Goal: Information Seeking & Learning: Learn about a topic

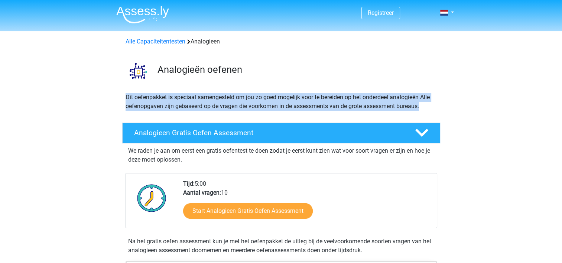
drag, startPoint x: 117, startPoint y: 95, endPoint x: 432, endPoint y: 114, distance: 315.5
click at [432, 114] on div "Dit oefenpakket is speciaal samengesteld om jou zo goed mogelijk voor te bereid…" at bounding box center [281, 105] width 353 height 24
click at [347, 114] on div "Dit oefenpakket is speciaal samengesteld om jou zo goed mogelijk voor te bereid…" at bounding box center [281, 105] width 317 height 24
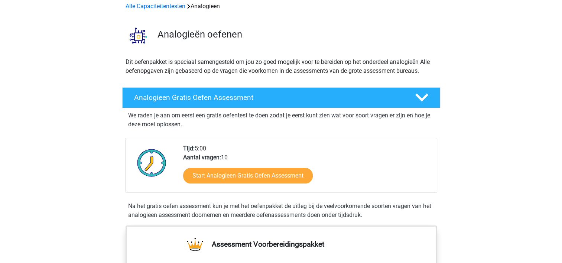
scroll to position [37, 0]
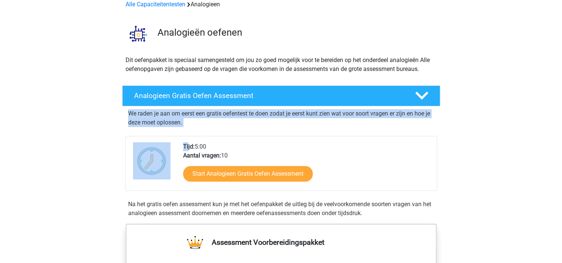
drag, startPoint x: 125, startPoint y: 117, endPoint x: 187, endPoint y: 131, distance: 63.4
click at [187, 131] on div "We raden je aan om eerst een gratis oefentest te doen zodat je eerst kunt zien …" at bounding box center [281, 161] width 312 height 111
drag, startPoint x: 187, startPoint y: 131, endPoint x: 105, endPoint y: 123, distance: 82.1
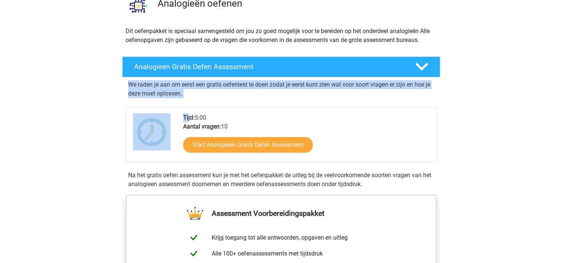
scroll to position [120, 0]
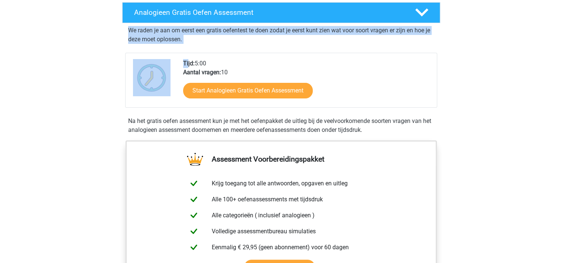
drag, startPoint x: 114, startPoint y: 120, endPoint x: 394, endPoint y: 125, distance: 279.7
click at [394, 125] on div "Analogieen Gratis Oefen Assessment We raden je aan om eerst een gratis oefentes…" at bounding box center [281, 69] width 335 height 135
drag, startPoint x: 394, startPoint y: 125, endPoint x: 210, endPoint y: 117, distance: 183.6
click at [210, 117] on div "Na het gratis oefen assessment kun je met het oefenpakket de uitleg bij de veel…" at bounding box center [281, 126] width 312 height 18
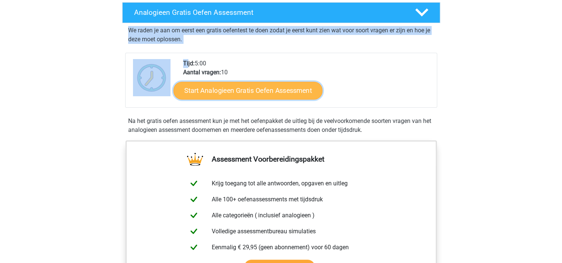
click at [230, 85] on link "Start Analogieen Gratis Oefen Assessment" at bounding box center [247, 90] width 149 height 18
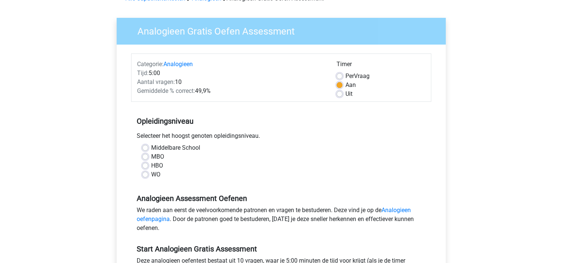
scroll to position [46, 0]
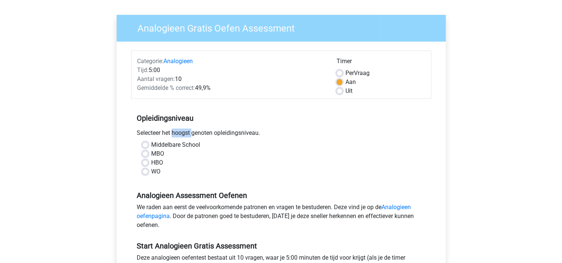
drag, startPoint x: 134, startPoint y: 134, endPoint x: 172, endPoint y: 134, distance: 37.9
click at [172, 134] on div "Selecteer het hoogst genoten opleidingsniveau." at bounding box center [281, 134] width 300 height 12
drag, startPoint x: 172, startPoint y: 134, endPoint x: 168, endPoint y: 159, distance: 25.3
click at [168, 159] on div "HBO" at bounding box center [281, 162] width 278 height 9
click at [157, 174] on label "WO" at bounding box center [155, 171] width 9 height 9
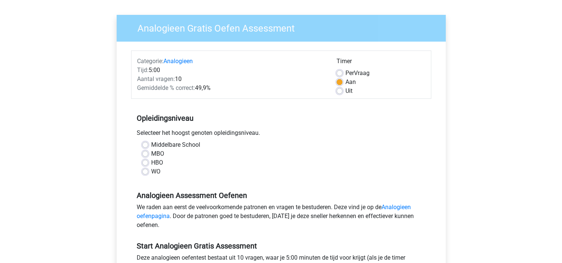
click at [148, 174] on input "WO" at bounding box center [145, 170] width 6 height 7
radio input "true"
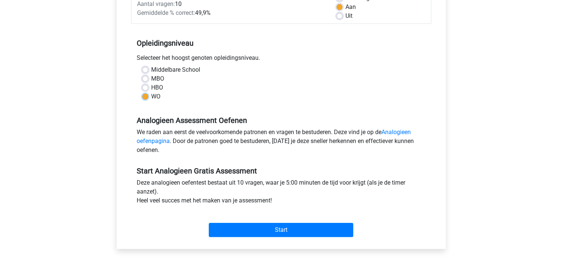
scroll to position [130, 0]
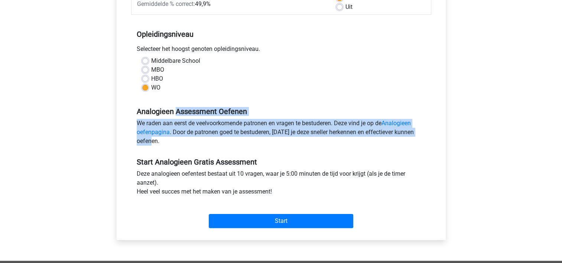
drag, startPoint x: 133, startPoint y: 115, endPoint x: 163, endPoint y: 144, distance: 41.2
click at [163, 144] on div "Analogieen Assessment Oefenen We raden aan eerst de veelvoorkomende patronen en…" at bounding box center [281, 123] width 300 height 51
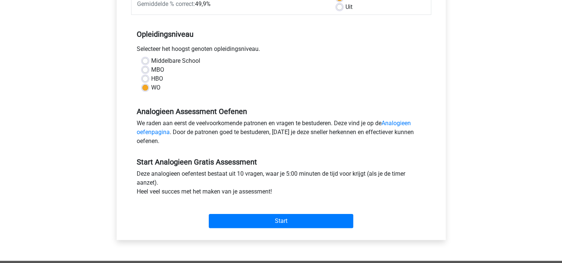
drag, startPoint x: 163, startPoint y: 144, endPoint x: 162, endPoint y: 151, distance: 7.2
click at [162, 151] on div "Start Analogieen Gratis Assessment Deze analogieen oefentest bestaat uit 10 vra…" at bounding box center [281, 190] width 300 height 82
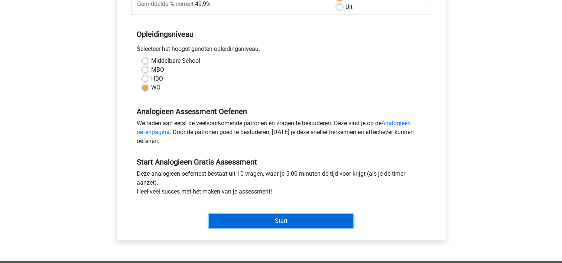
click at [248, 224] on input "Start" at bounding box center [281, 221] width 144 height 14
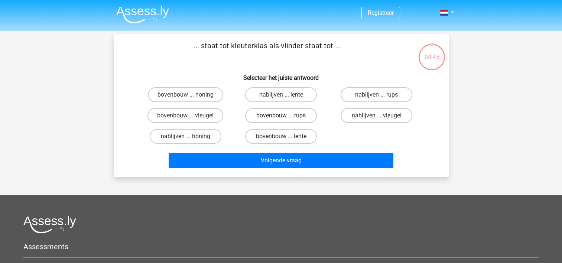
click at [303, 116] on label "bovenbouw ... rups" at bounding box center [281, 115] width 72 height 15
click at [286, 116] on input "bovenbouw ... rups" at bounding box center [283, 117] width 5 height 5
radio input "true"
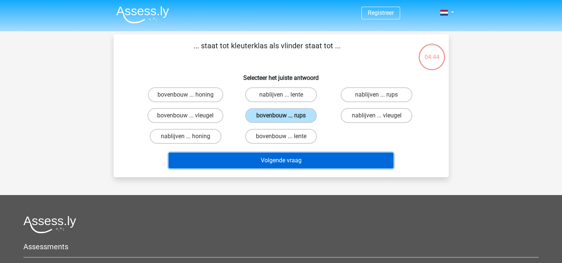
click at [320, 160] on button "Volgende vraag" at bounding box center [281, 161] width 225 height 16
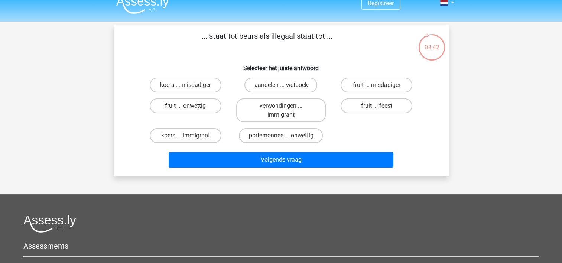
scroll to position [6, 0]
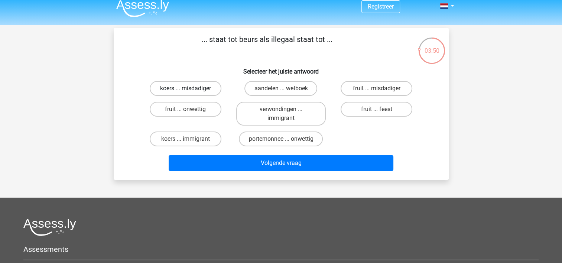
click at [174, 92] on label "koers ... misdadiger" at bounding box center [186, 88] width 72 height 15
click at [185, 92] on input "koers ... misdadiger" at bounding box center [187, 90] width 5 height 5
radio input "true"
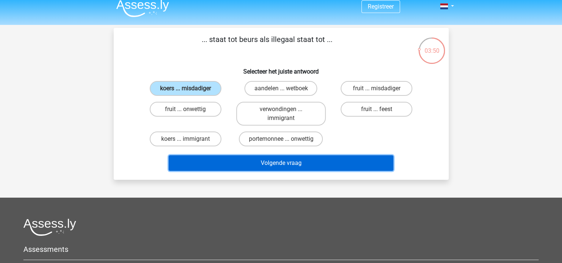
click at [225, 159] on button "Volgende vraag" at bounding box center [281, 163] width 225 height 16
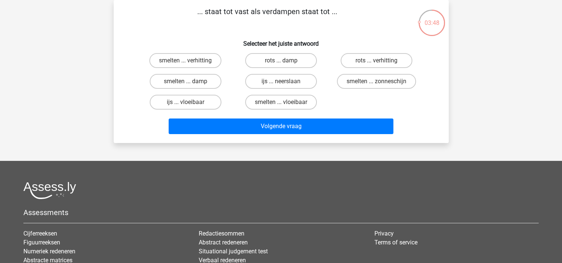
scroll to position [16, 0]
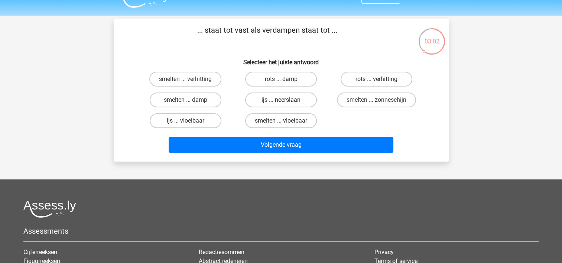
click at [300, 95] on label "ijs ... neerslaan" at bounding box center [281, 99] width 72 height 15
click at [286, 100] on input "ijs ... neerslaan" at bounding box center [283, 102] width 5 height 5
radio input "true"
click at [307, 123] on label "smelten ... vloeibaar" at bounding box center [281, 120] width 72 height 15
click at [286, 123] on input "smelten ... vloeibaar" at bounding box center [283, 123] width 5 height 5
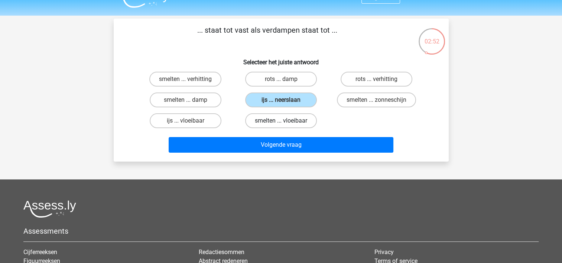
radio input "true"
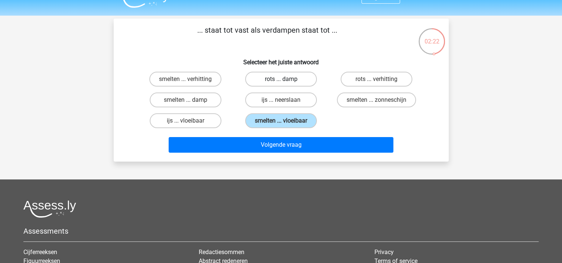
click at [297, 80] on label "rots ... damp" at bounding box center [281, 79] width 72 height 15
click at [286, 80] on input "rots ... damp" at bounding box center [283, 81] width 5 height 5
radio input "true"
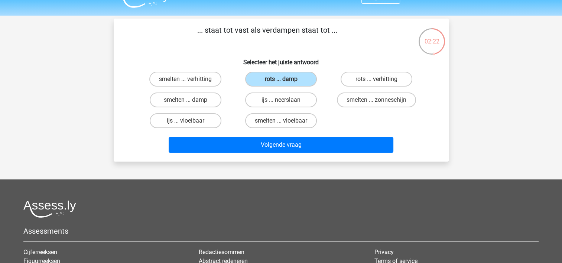
click at [325, 153] on div "Volgende vraag" at bounding box center [281, 146] width 287 height 19
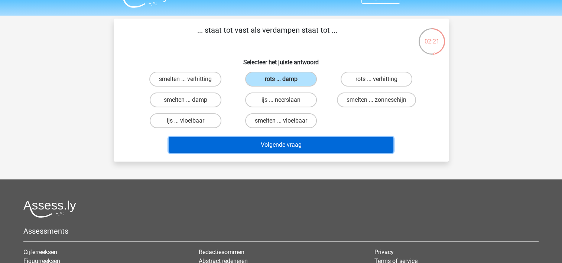
click at [315, 146] on button "Volgende vraag" at bounding box center [281, 145] width 225 height 16
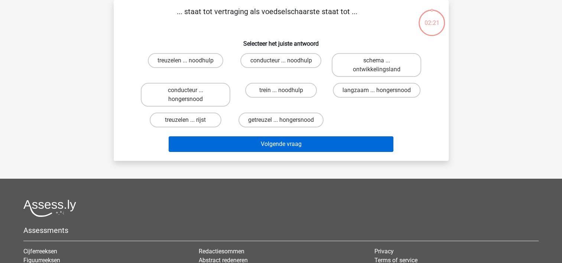
scroll to position [0, 0]
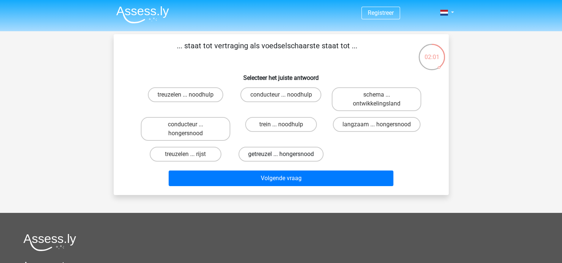
click at [304, 155] on label "getreuzel ... hongersnood" at bounding box center [280, 154] width 85 height 15
click at [286, 155] on input "getreuzel ... hongersnood" at bounding box center [283, 156] width 5 height 5
radio input "true"
click at [358, 56] on p "... staat tot vertraging als voedselschaarste staat tot ..." at bounding box center [267, 51] width 283 height 22
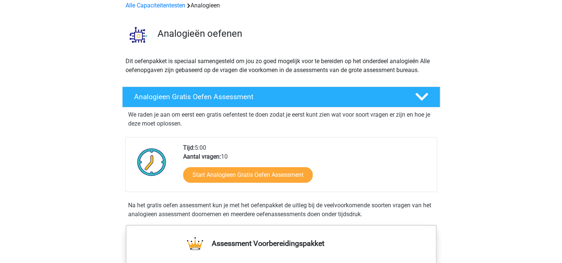
scroll to position [37, 0]
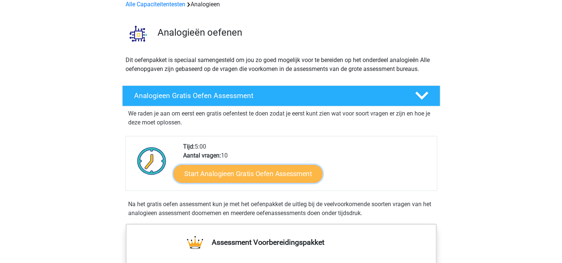
click at [256, 173] on link "Start Analogieen Gratis Oefen Assessment" at bounding box center [247, 174] width 149 height 18
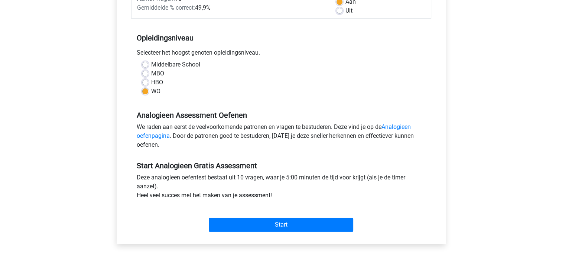
scroll to position [214, 0]
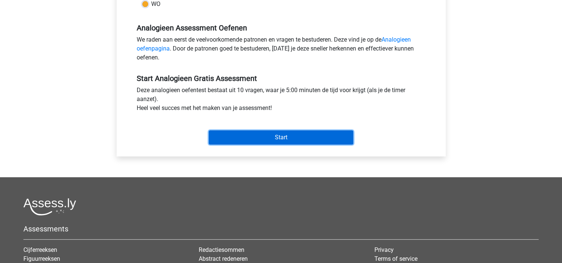
click at [267, 140] on input "Start" at bounding box center [281, 137] width 144 height 14
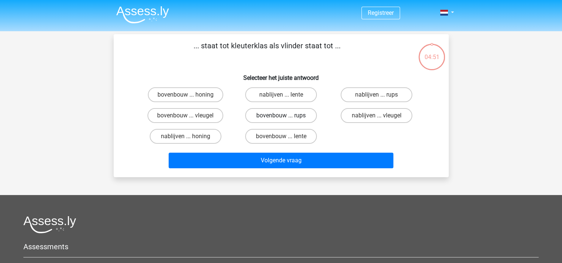
click at [305, 118] on label "bovenbouw ... rups" at bounding box center [281, 115] width 72 height 15
click at [286, 118] on input "bovenbouw ... rups" at bounding box center [283, 117] width 5 height 5
radio input "true"
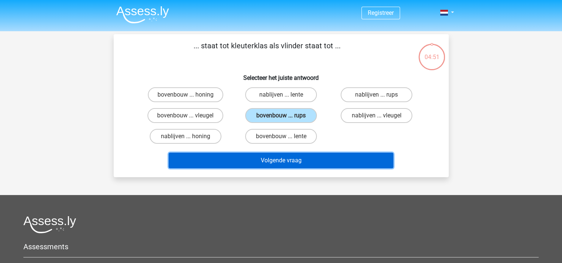
click at [319, 157] on button "Volgende vraag" at bounding box center [281, 161] width 225 height 16
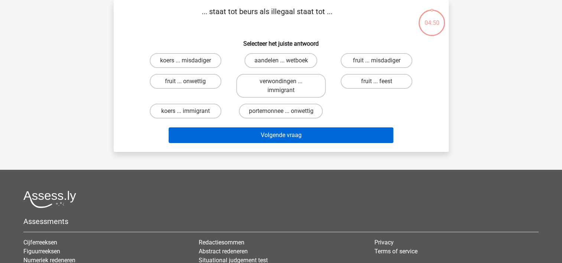
scroll to position [16, 0]
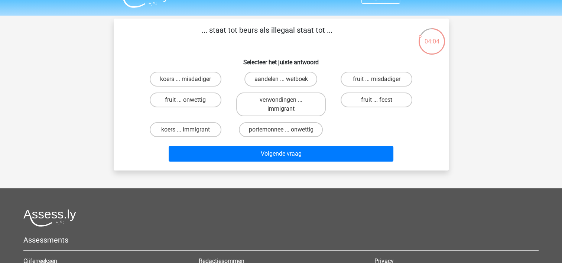
click at [285, 79] on input "aandelen ... wetboek" at bounding box center [283, 81] width 5 height 5
radio input "true"
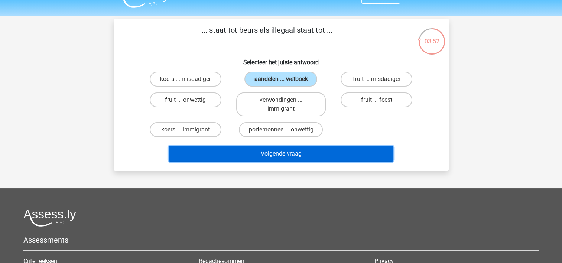
click at [283, 149] on button "Volgende vraag" at bounding box center [281, 154] width 225 height 16
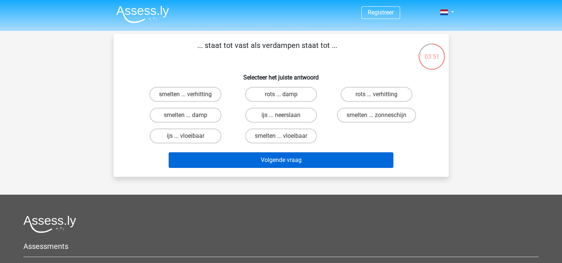
scroll to position [0, 0]
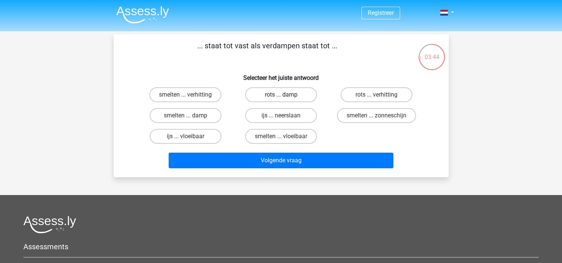
click at [294, 93] on label "rots ... damp" at bounding box center [281, 94] width 72 height 15
click at [286, 95] on input "rots ... damp" at bounding box center [283, 97] width 5 height 5
radio input "true"
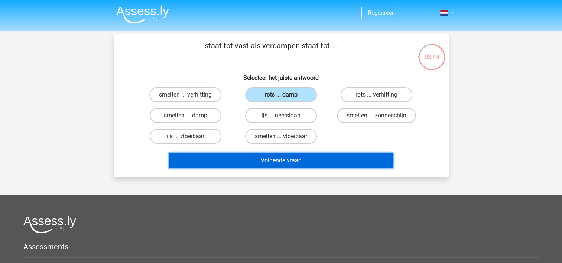
click at [318, 159] on button "Volgende vraag" at bounding box center [281, 161] width 225 height 16
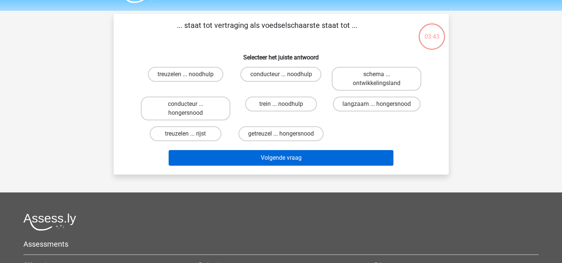
scroll to position [34, 0]
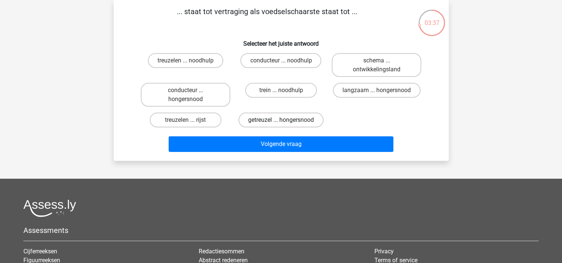
click at [280, 120] on label "getreuzel ... hongersnood" at bounding box center [280, 120] width 85 height 15
click at [281, 120] on input "getreuzel ... hongersnood" at bounding box center [283, 122] width 5 height 5
radio input "true"
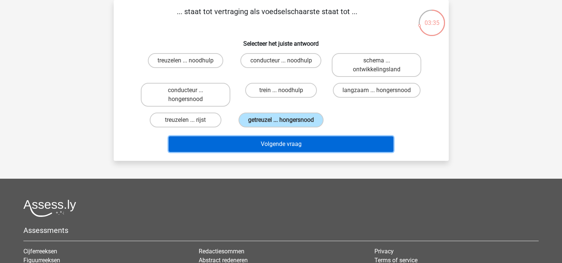
click at [294, 143] on button "Volgende vraag" at bounding box center [281, 144] width 225 height 16
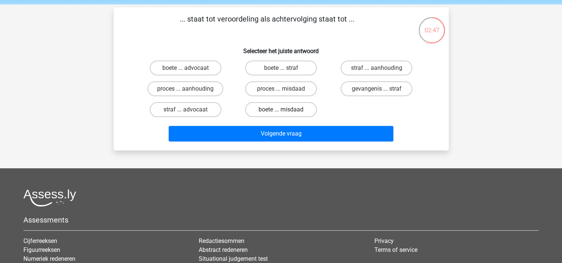
scroll to position [25, 0]
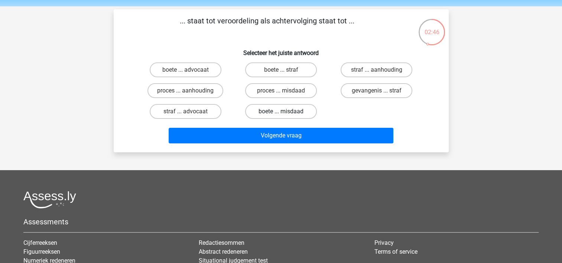
click at [296, 106] on label "boete ... misdaad" at bounding box center [281, 111] width 72 height 15
click at [286, 111] on input "boete ... misdaad" at bounding box center [283, 113] width 5 height 5
radio input "true"
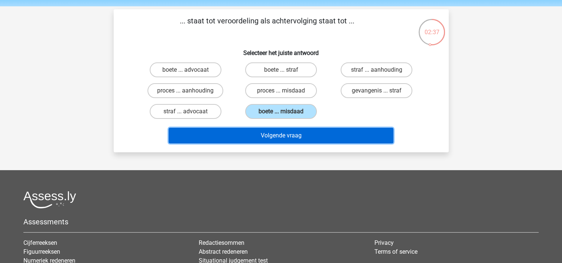
click at [318, 134] on button "Volgende vraag" at bounding box center [281, 136] width 225 height 16
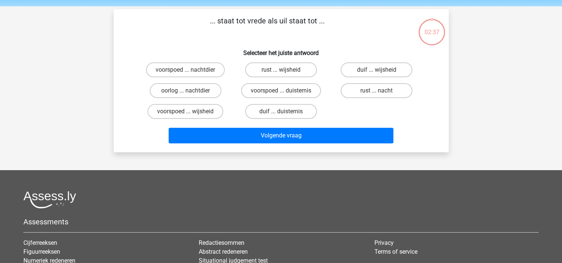
scroll to position [34, 0]
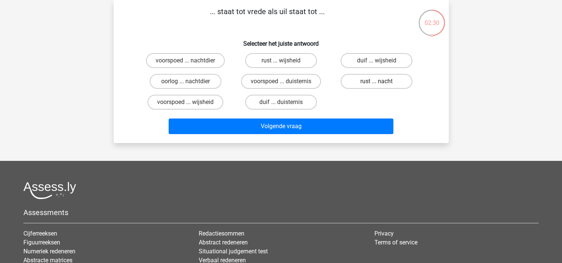
click at [372, 83] on label "rust ... nacht" at bounding box center [377, 81] width 72 height 15
click at [377, 83] on input "rust ... nacht" at bounding box center [379, 83] width 5 height 5
radio input "true"
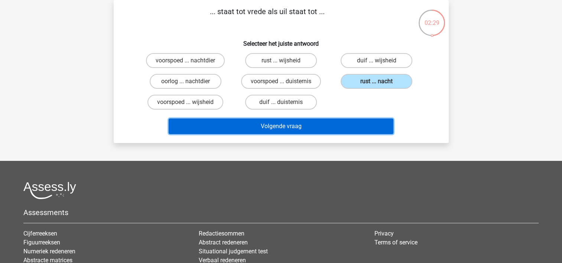
click at [359, 126] on button "Volgende vraag" at bounding box center [281, 126] width 225 height 16
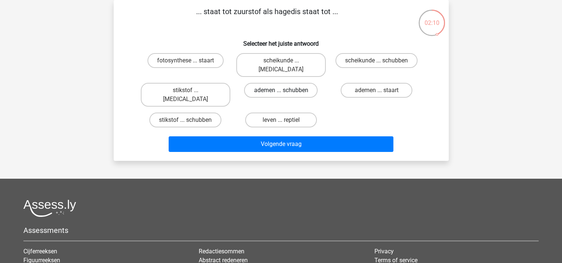
click at [306, 83] on label "ademen ... schubben" at bounding box center [281, 90] width 74 height 15
click at [286, 90] on input "ademen ... schubben" at bounding box center [283, 92] width 5 height 5
radio input "true"
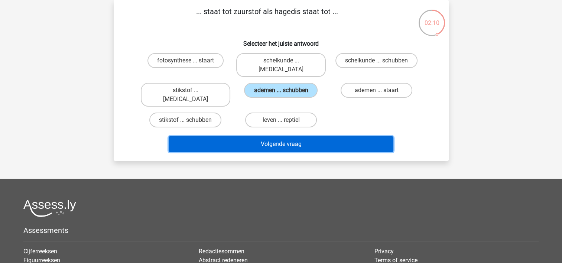
click at [325, 136] on button "Volgende vraag" at bounding box center [281, 144] width 225 height 16
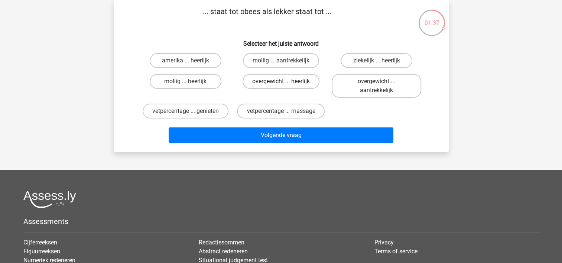
click at [258, 82] on label "overgewicht ... heerlijk" at bounding box center [280, 81] width 77 height 15
click at [281, 82] on input "overgewicht ... heerlijk" at bounding box center [283, 83] width 5 height 5
radio input "true"
click at [352, 56] on label "ziekelijk ... heerlijk" at bounding box center [377, 60] width 72 height 15
click at [377, 61] on input "ziekelijk ... heerlijk" at bounding box center [379, 63] width 5 height 5
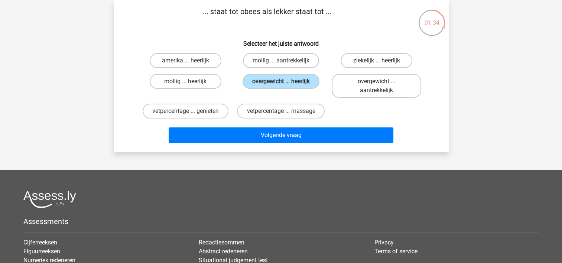
radio input "true"
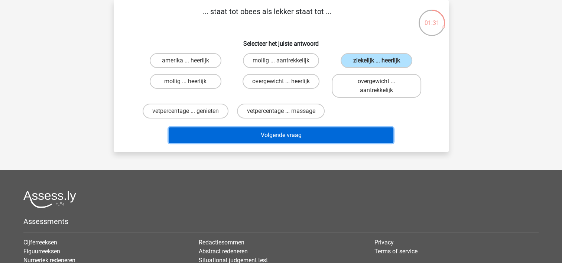
click at [335, 138] on button "Volgende vraag" at bounding box center [281, 135] width 225 height 16
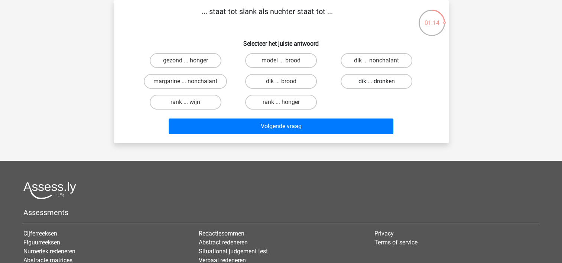
click at [357, 80] on label "dik ... dronken" at bounding box center [377, 81] width 72 height 15
click at [377, 81] on input "dik ... dronken" at bounding box center [379, 83] width 5 height 5
radio input "true"
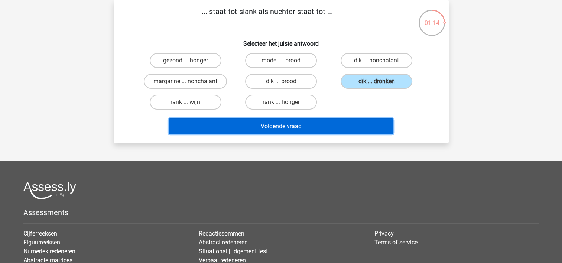
click at [362, 126] on button "Volgende vraag" at bounding box center [281, 126] width 225 height 16
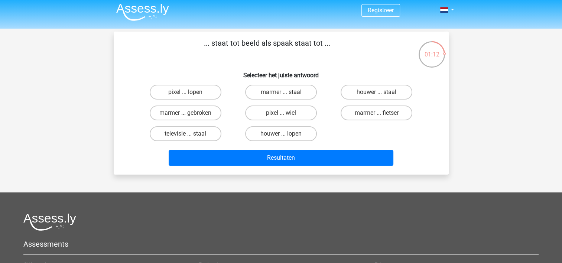
scroll to position [0, 0]
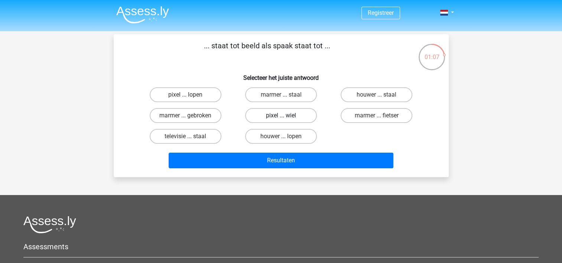
click at [257, 115] on label "pixel ... wiel" at bounding box center [281, 115] width 72 height 15
click at [281, 115] on input "pixel ... wiel" at bounding box center [283, 117] width 5 height 5
radio input "true"
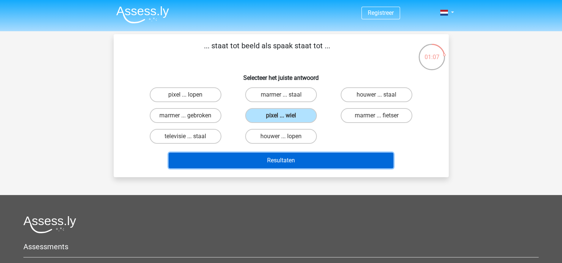
click at [294, 167] on button "Resultaten" at bounding box center [281, 161] width 225 height 16
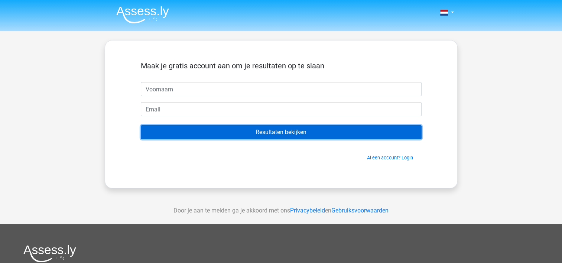
click at [298, 136] on input "Resultaten bekijken" at bounding box center [281, 132] width 281 height 14
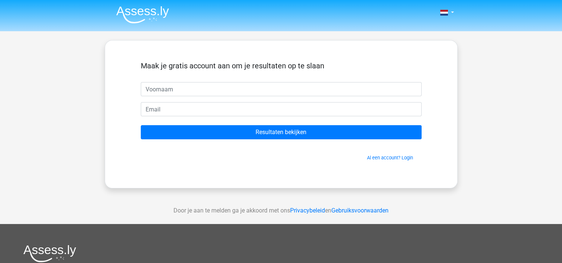
click at [208, 165] on div "Maak je gratis account aan om je resultaten op te slaan Resultaten bekijken Al …" at bounding box center [281, 114] width 316 height 112
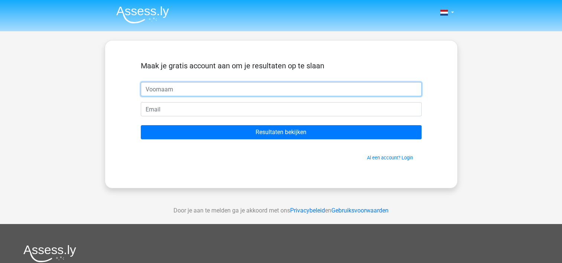
click at [195, 92] on input "text" at bounding box center [281, 89] width 281 height 14
type input "a"
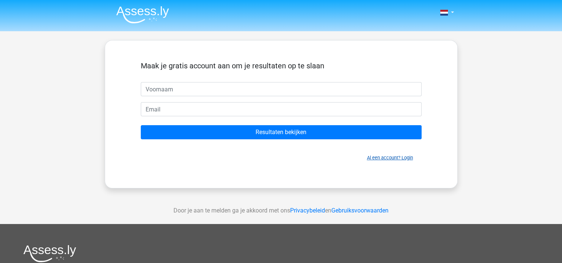
click at [394, 158] on link "Al een account? Login" at bounding box center [390, 158] width 46 height 6
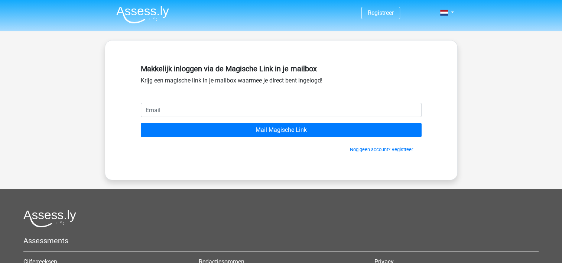
click at [365, 154] on div "Makkelijk inloggen via de Magische Link in je mailbox Krijg een magische link i…" at bounding box center [281, 110] width 316 height 104
click at [365, 152] on link "Nog geen account? Registreer" at bounding box center [381, 150] width 63 height 6
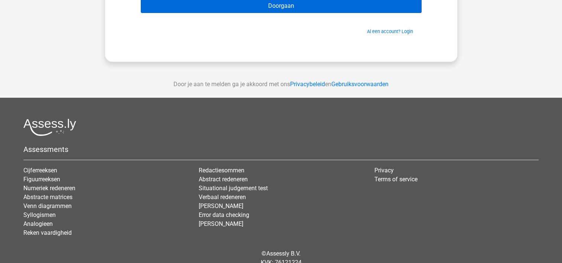
scroll to position [130, 0]
